Goal: Task Accomplishment & Management: Use online tool/utility

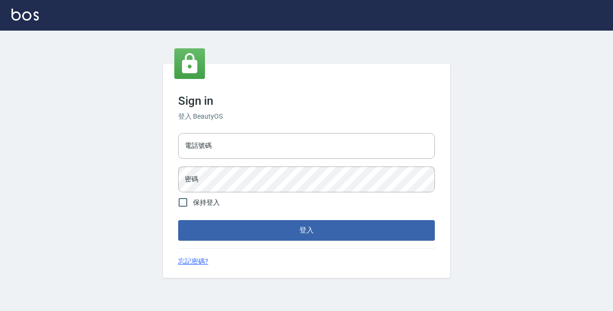
click at [240, 132] on div "電話號碼 電話號碼 密碼 密碼" at bounding box center [306, 162] width 265 height 67
click at [235, 155] on input "電話號碼" at bounding box center [306, 146] width 257 height 26
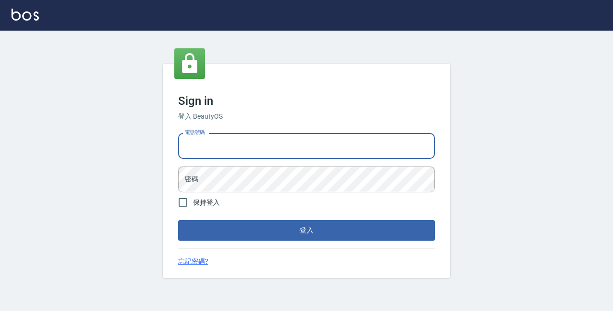
type input "89729295"
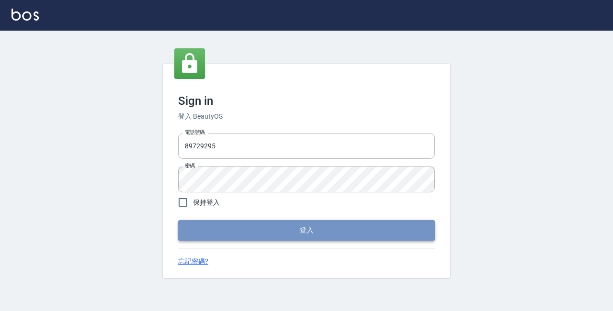
click at [213, 220] on button "登入" at bounding box center [306, 230] width 257 height 20
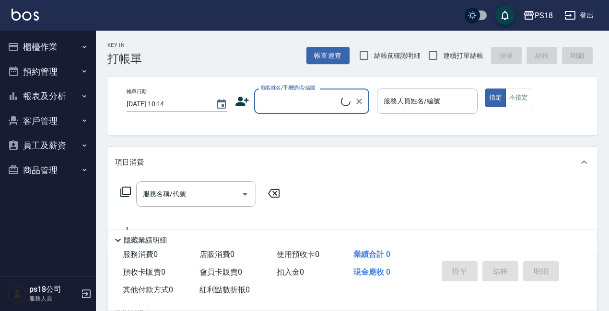
click at [58, 52] on button "櫃檯作業" at bounding box center [48, 47] width 88 height 25
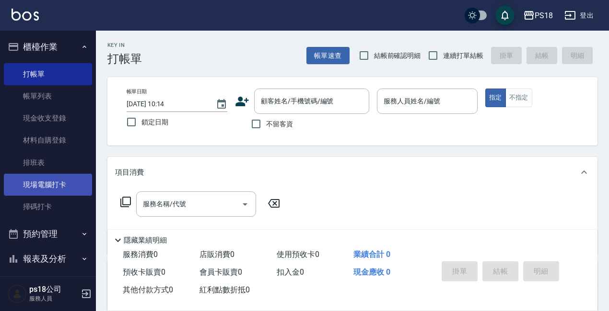
click at [60, 194] on link "現場電腦打卡" at bounding box center [48, 185] width 88 height 22
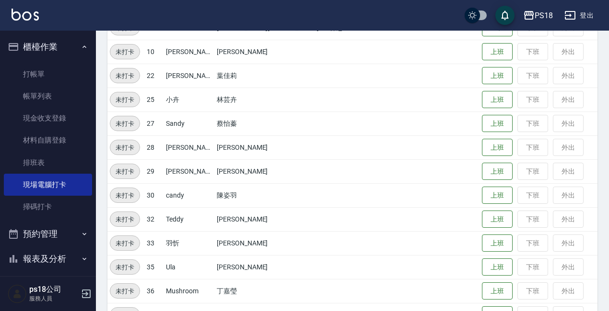
scroll to position [239, 0]
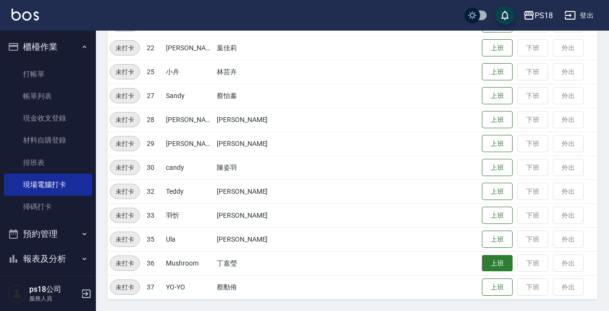
drag, startPoint x: 478, startPoint y: 258, endPoint x: 472, endPoint y: 258, distance: 5.8
click at [482, 258] on button "上班" at bounding box center [497, 263] width 31 height 17
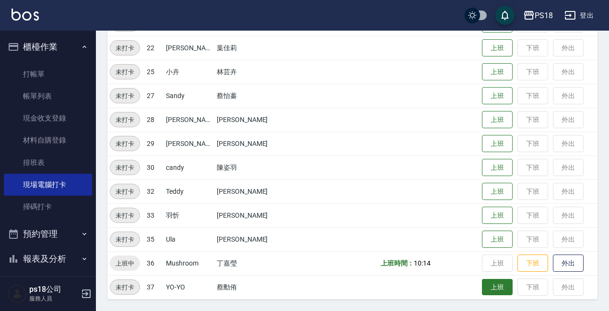
click at [482, 291] on button "上班" at bounding box center [497, 287] width 31 height 17
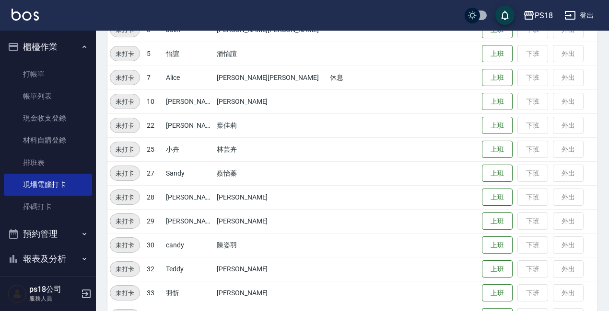
scroll to position [0, 0]
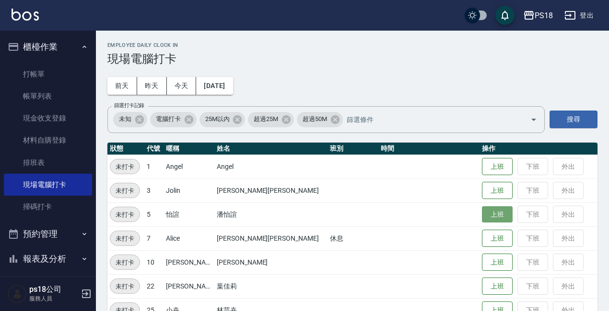
click at [482, 210] on button "上班" at bounding box center [497, 215] width 31 height 17
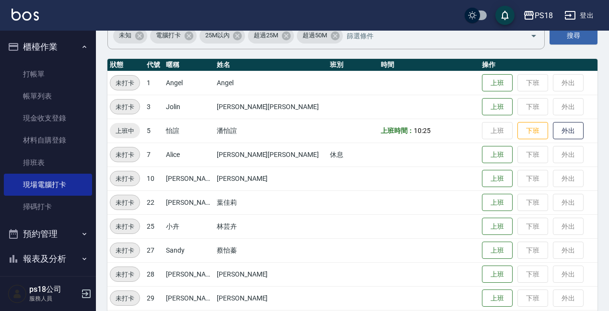
scroll to position [239, 0]
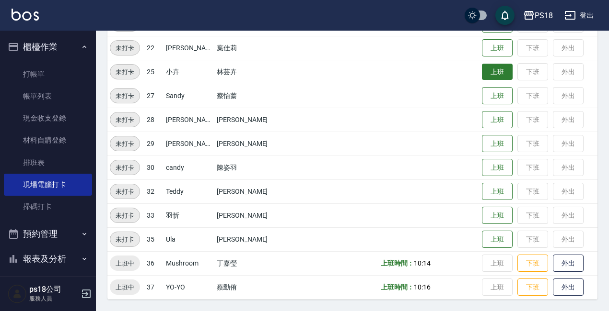
click at [482, 71] on button "上班" at bounding box center [497, 72] width 31 height 17
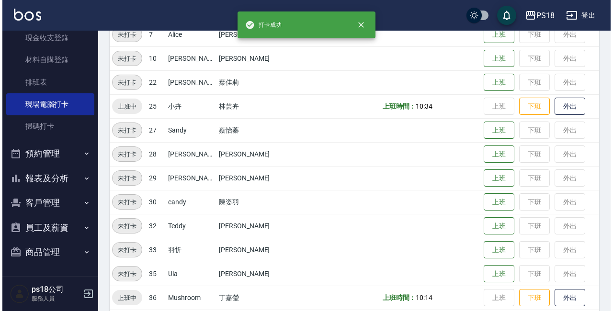
scroll to position [47, 0]
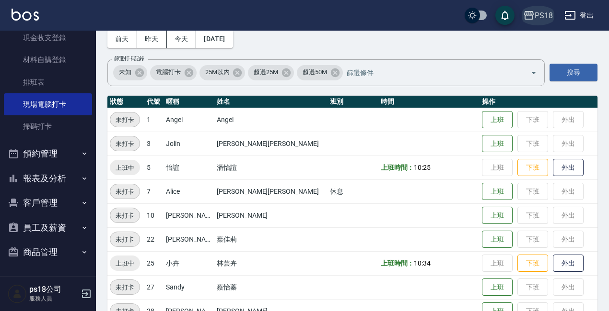
click at [540, 17] on div "PS18" at bounding box center [543, 16] width 18 height 12
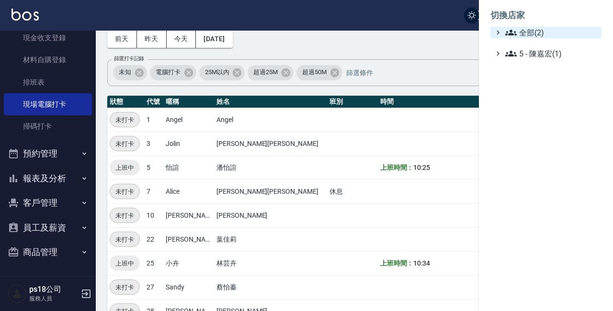
click at [550, 35] on span "全部(2)" at bounding box center [552, 33] width 92 height 12
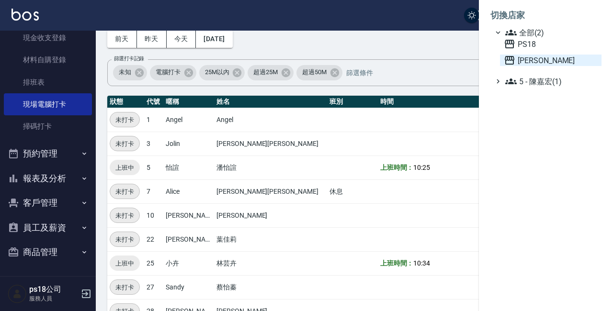
click at [558, 58] on span "[PERSON_NAME]" at bounding box center [551, 61] width 94 height 12
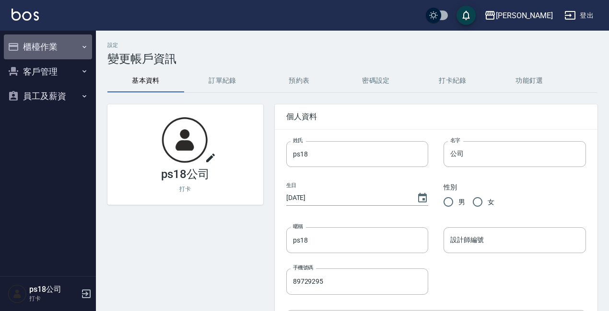
click at [44, 44] on button "櫃檯作業" at bounding box center [48, 47] width 88 height 25
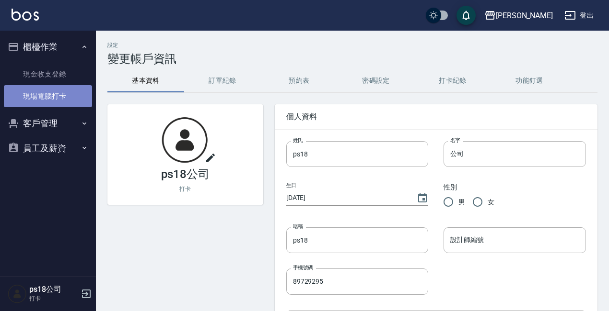
click at [59, 101] on link "現場電腦打卡" at bounding box center [48, 96] width 88 height 22
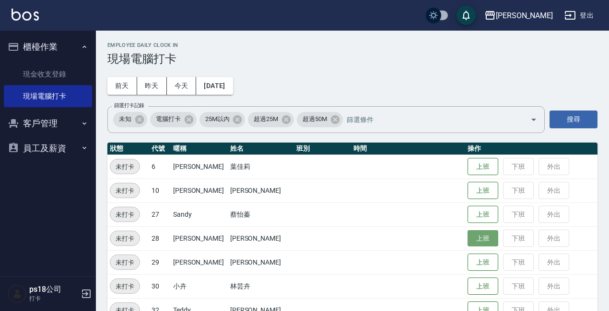
click at [475, 238] on button "上班" at bounding box center [482, 238] width 31 height 17
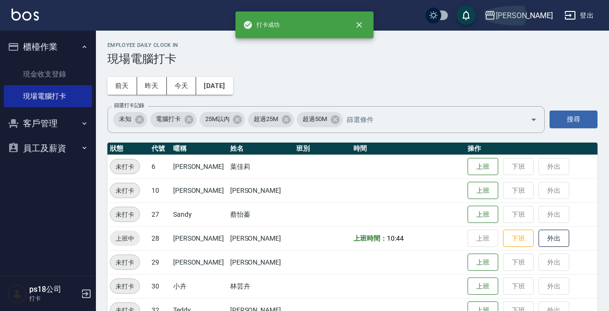
click at [534, 15] on div "[PERSON_NAME]" at bounding box center [523, 16] width 57 height 12
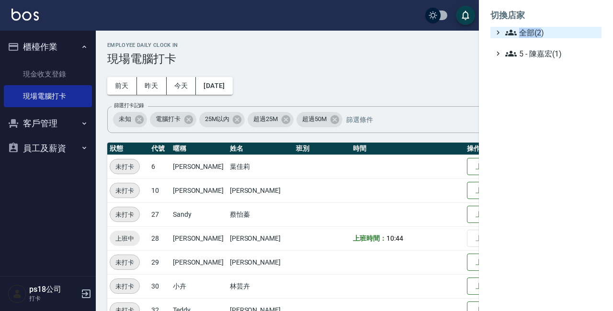
drag, startPoint x: 541, startPoint y: 25, endPoint x: 543, endPoint y: 32, distance: 6.5
click at [543, 32] on ul "切換店家 全部(2) 5 - [PERSON_NAME](1)" at bounding box center [546, 31] width 134 height 63
click at [544, 32] on span "全部(2)" at bounding box center [552, 33] width 92 height 12
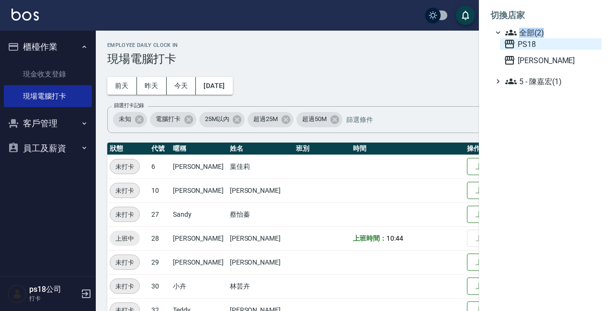
click at [550, 46] on span "PS18" at bounding box center [551, 44] width 94 height 12
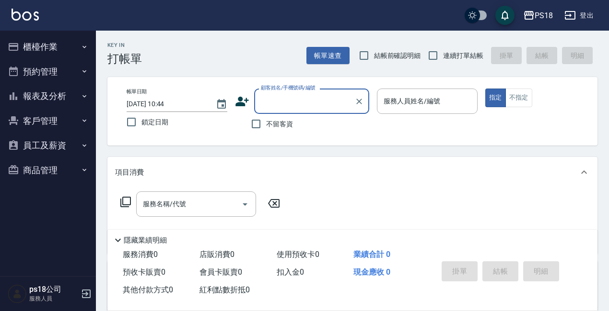
click at [49, 45] on button "櫃檯作業" at bounding box center [48, 47] width 88 height 25
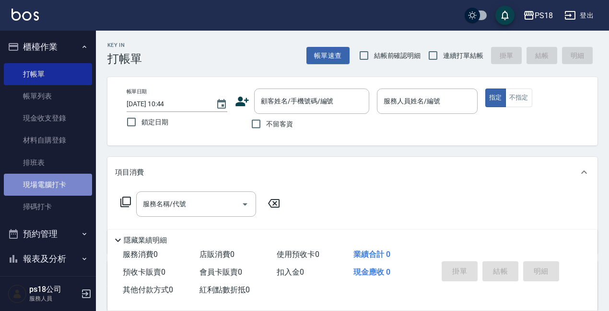
click at [63, 188] on link "現場電腦打卡" at bounding box center [48, 185] width 88 height 22
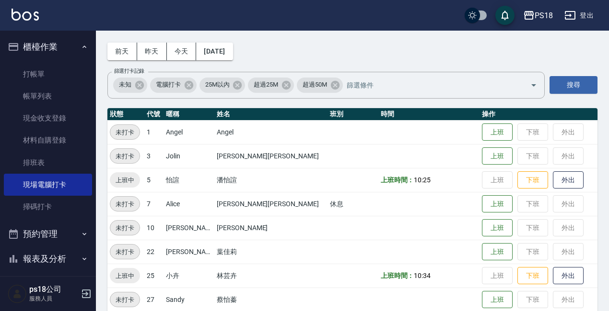
scroll to position [96, 0]
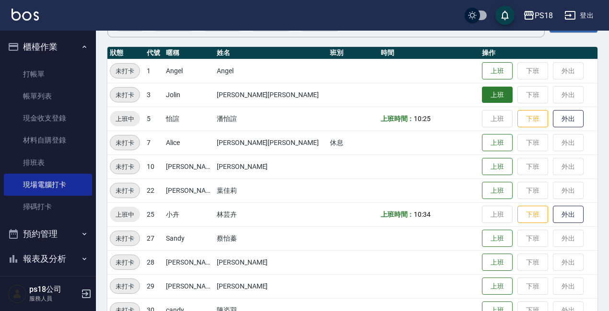
click at [482, 96] on button "上班" at bounding box center [497, 95] width 31 height 17
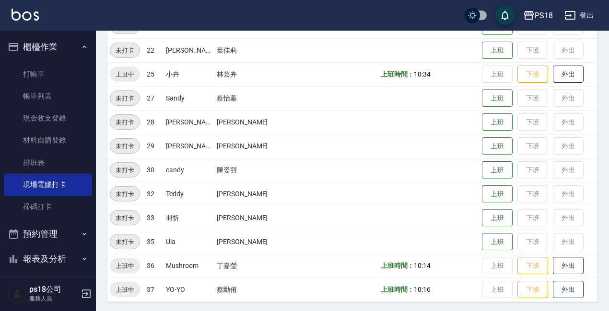
scroll to position [239, 0]
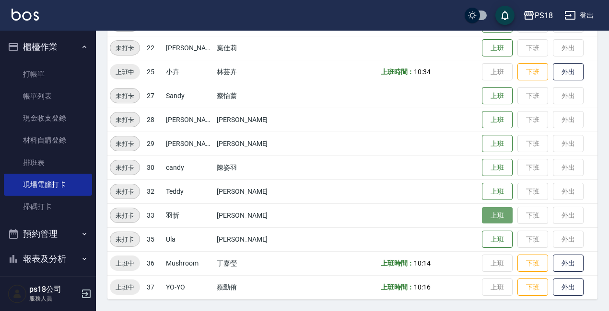
click at [482, 208] on button "上班" at bounding box center [497, 215] width 31 height 17
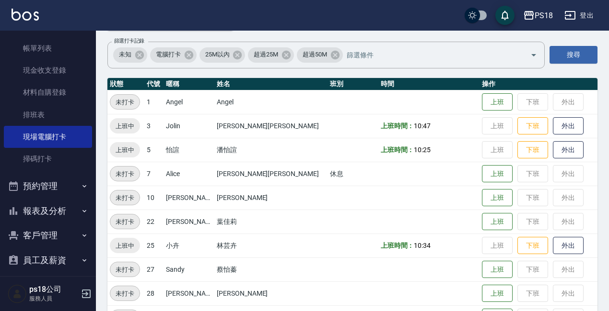
scroll to position [47, 0]
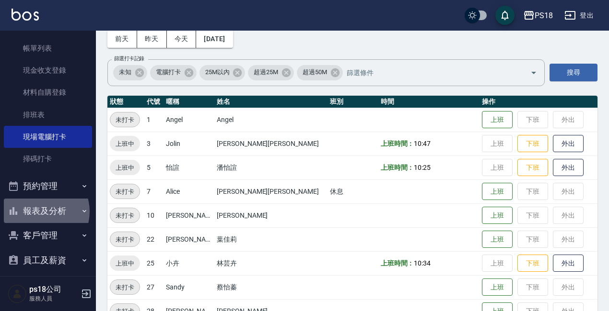
click at [40, 212] on button "報表及分析" at bounding box center [48, 211] width 88 height 25
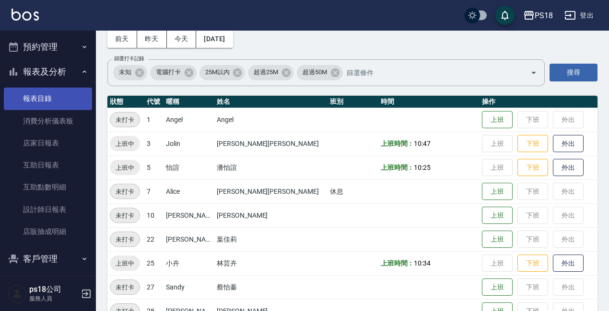
scroll to position [192, 0]
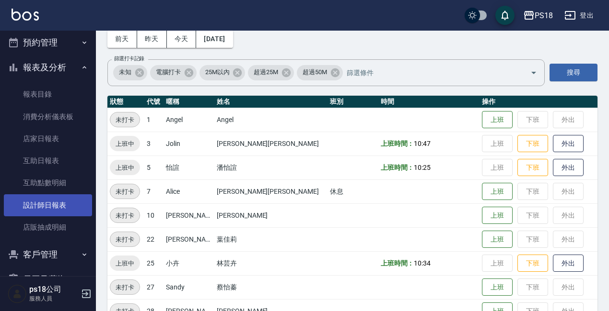
click at [56, 198] on link "設計師日報表" at bounding box center [48, 206] width 88 height 22
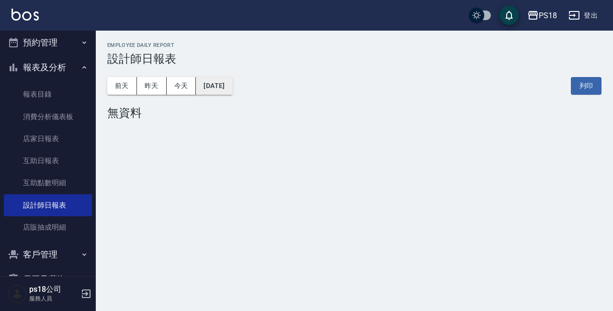
click at [232, 85] on button "[DATE]" at bounding box center [214, 86] width 36 height 18
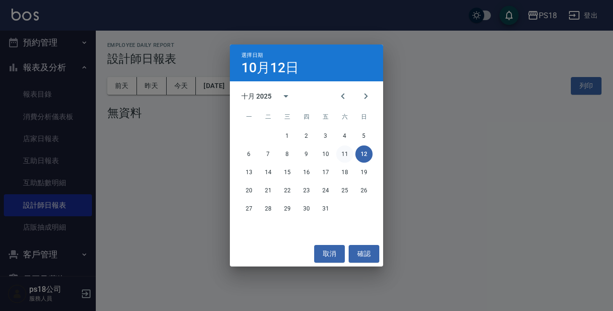
click at [345, 157] on button "11" at bounding box center [344, 154] width 17 height 17
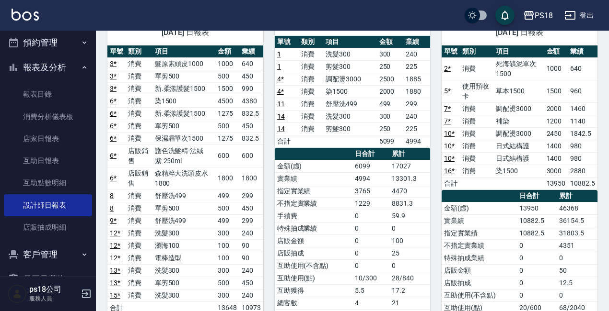
scroll to position [144, 0]
